Goal: Task Accomplishment & Management: Use online tool/utility

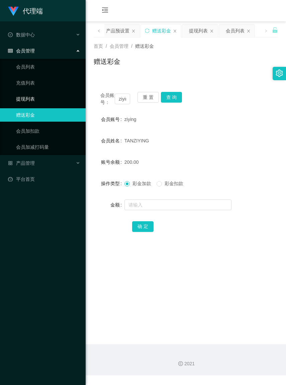
click at [33, 96] on link "提现列表" at bounding box center [48, 98] width 64 height 13
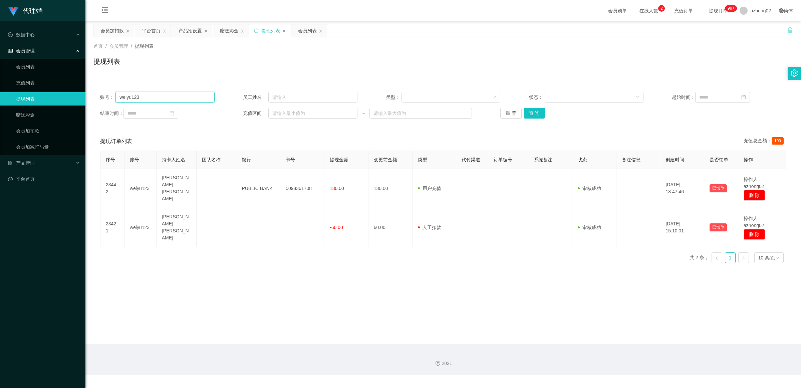
click at [171, 100] on input "weiyu123" at bounding box center [165, 97] width 99 height 11
type input "w"
paste input "ziying"
type input "ziying"
click at [285, 116] on button "查 询" at bounding box center [534, 113] width 21 height 11
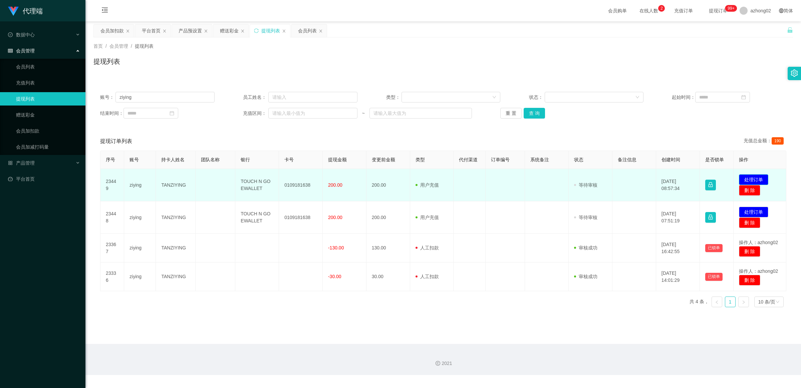
click at [285, 179] on button "处理订单" at bounding box center [753, 179] width 29 height 11
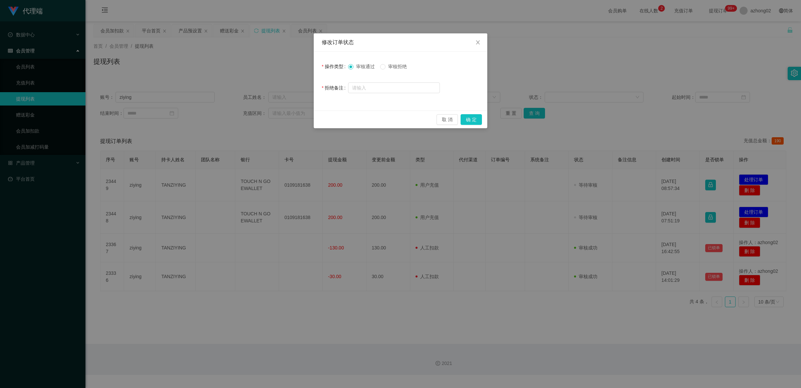
click at [285, 69] on label "审核拒绝" at bounding box center [394, 66] width 29 height 7
click at [285, 118] on button "确 定" at bounding box center [471, 119] width 21 height 11
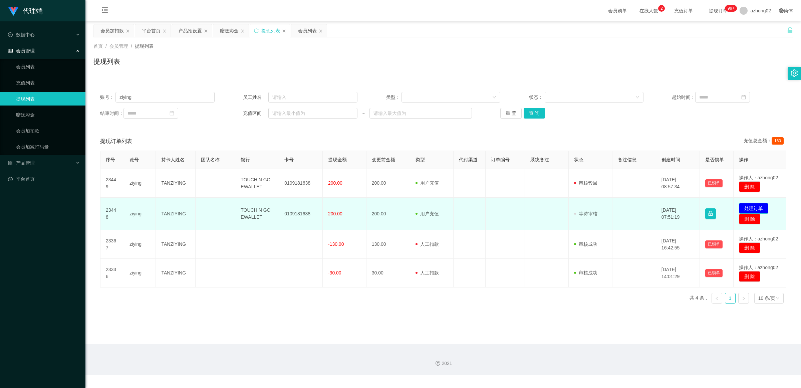
click at [285, 206] on button "处理订单" at bounding box center [753, 208] width 29 height 11
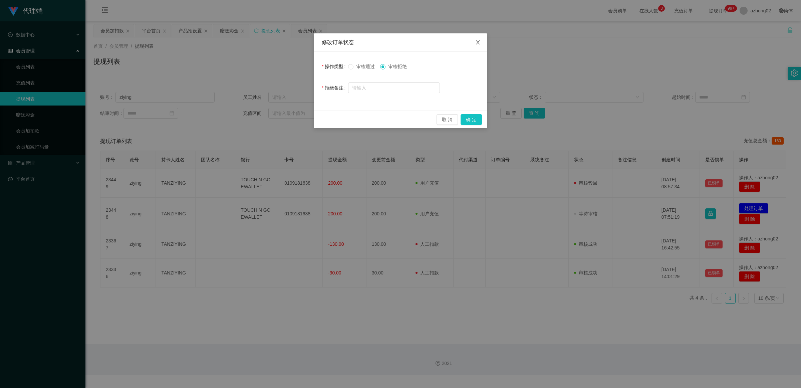
click at [285, 42] on icon "图标: close" at bounding box center [478, 42] width 4 height 4
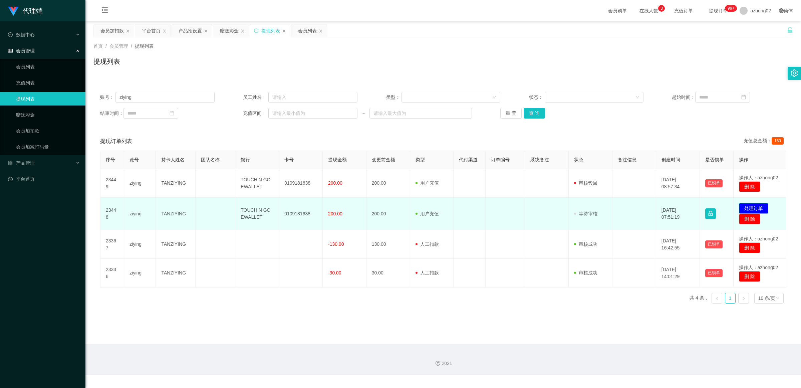
click at [285, 209] on button "处理订单" at bounding box center [753, 208] width 29 height 11
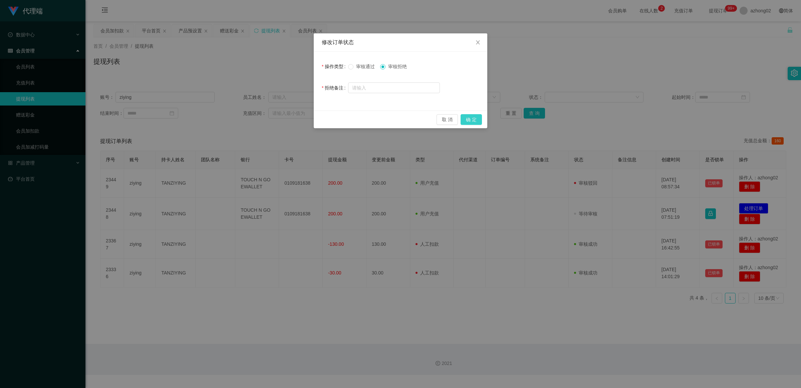
click at [285, 116] on button "确 定" at bounding box center [471, 119] width 21 height 11
